Goal: Communication & Community: Answer question/provide support

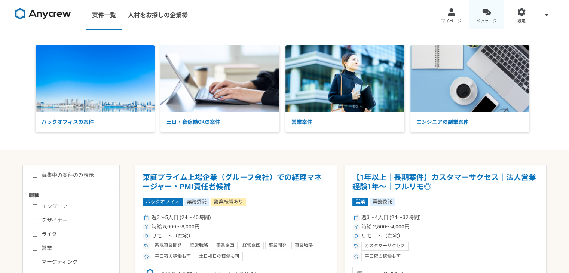
click at [481, 22] on span "メッセージ" at bounding box center [487, 21] width 21 height 6
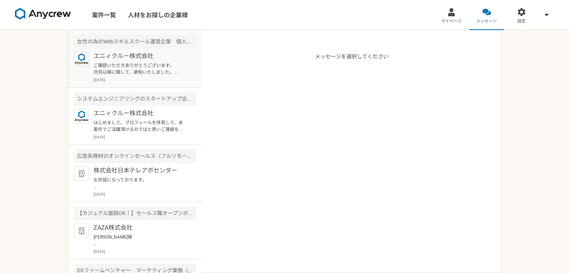
click at [128, 74] on p "ご確認いただきありがとうございます。 次月以降に関して、承知いたしました。 8月分の業務報告書に関しても承知いたしました。 本日は終日外出しているため、申し訳…" at bounding box center [140, 68] width 92 height 13
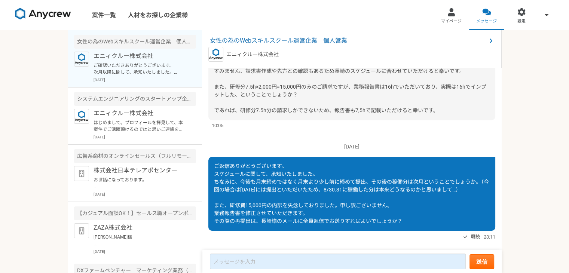
scroll to position [581, 0]
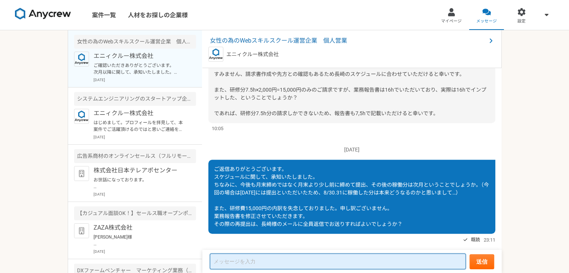
drag, startPoint x: 272, startPoint y: 262, endPoint x: 304, endPoint y: 250, distance: 34.1
click at [272, 262] on textarea at bounding box center [338, 262] width 256 height 16
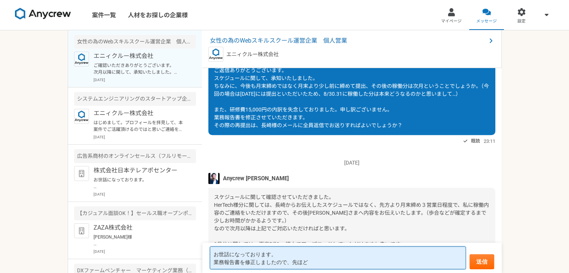
scroll to position [731, 0]
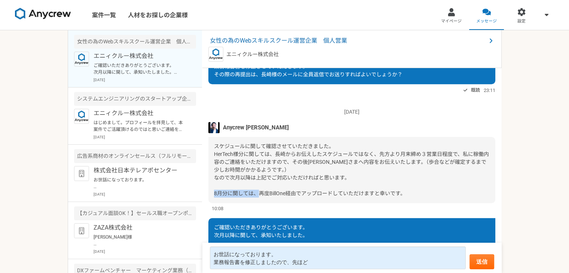
drag, startPoint x: 268, startPoint y: 202, endPoint x: 295, endPoint y: 201, distance: 26.6
click at [295, 197] on span "スケジュールに関して確認させていただきました。 HerTech様分に関しては、長崎からお伝えしたスケジュールではなく、先方より月末締め３営業日程度で、私に稼働…" at bounding box center [351, 169] width 275 height 53
copy span "BillOne経由"
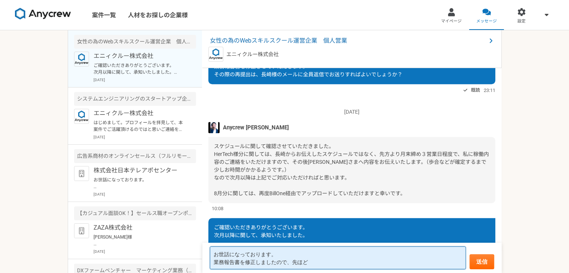
click at [313, 264] on textarea "お世話になっております。 業務報告書を修正しましたので、先ほど" at bounding box center [338, 258] width 256 height 23
paste textarea "BillOne経由"
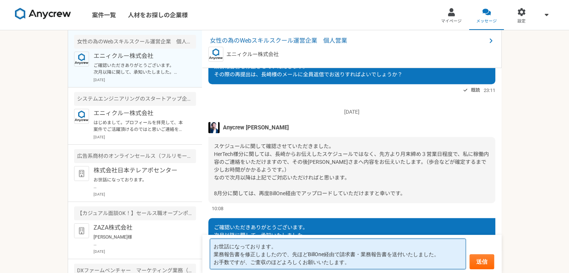
scroll to position [0, 0]
type textarea "お世話になっております。 業務報告書を修正しましたので、先ほどBillOne経由で請求書・業務報告書を送付いたしました。 お手数ですが、ご査収のほどよろしくお…"
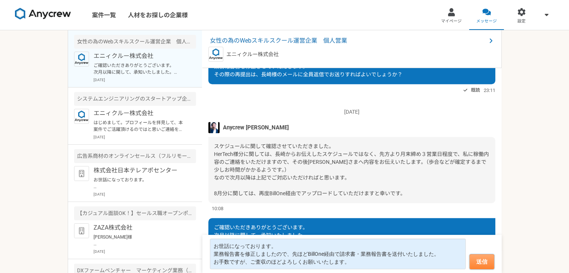
click at [487, 268] on button "送信" at bounding box center [482, 262] width 25 height 15
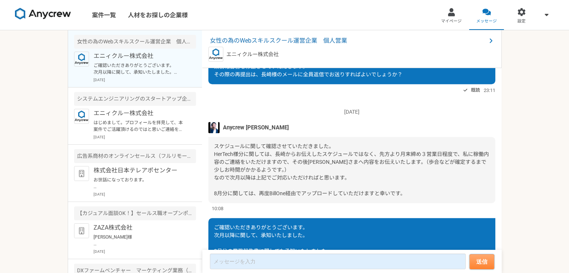
scroll to position [804, 0]
